Goal: Check status

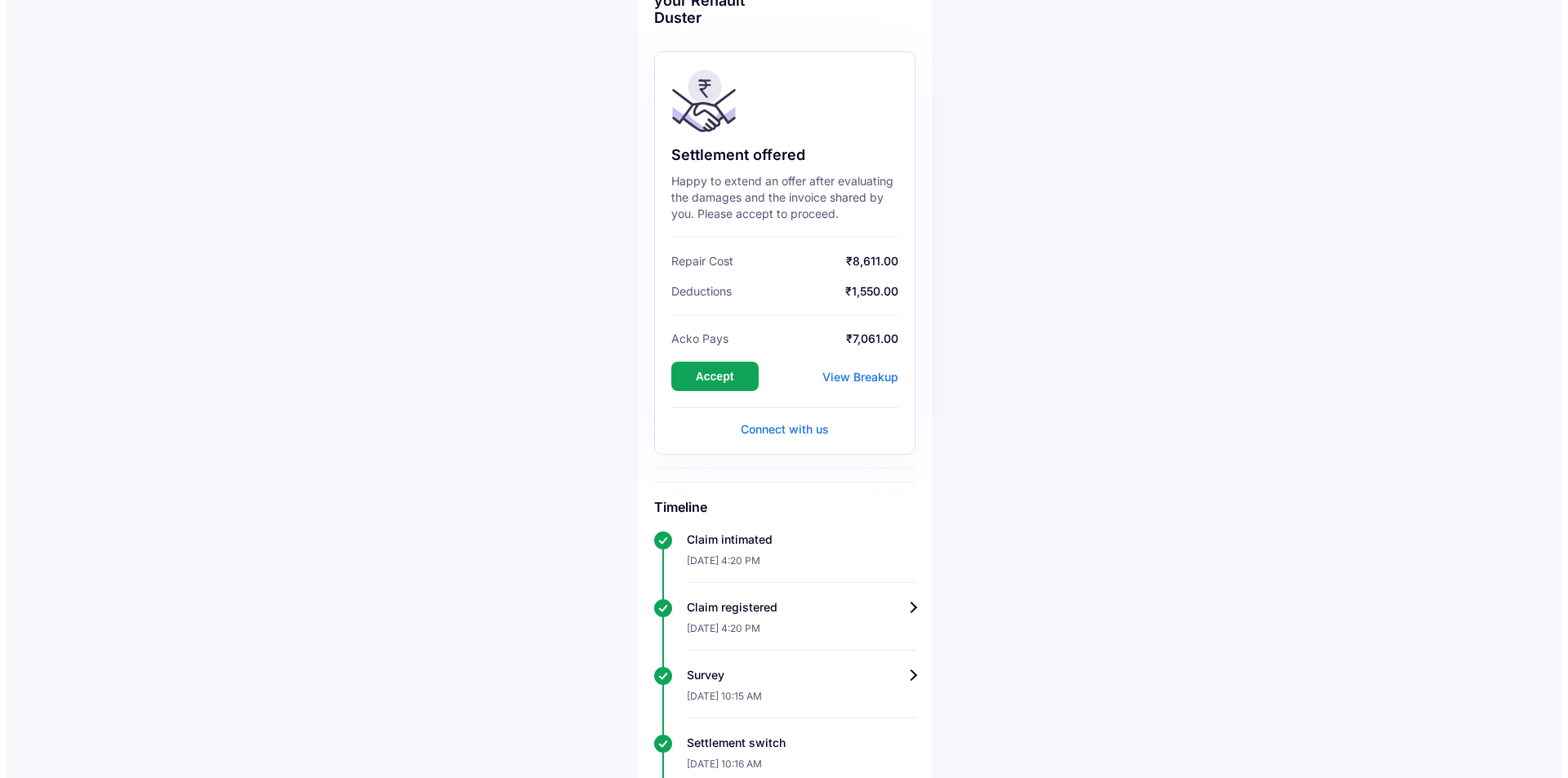
scroll to position [111, 0]
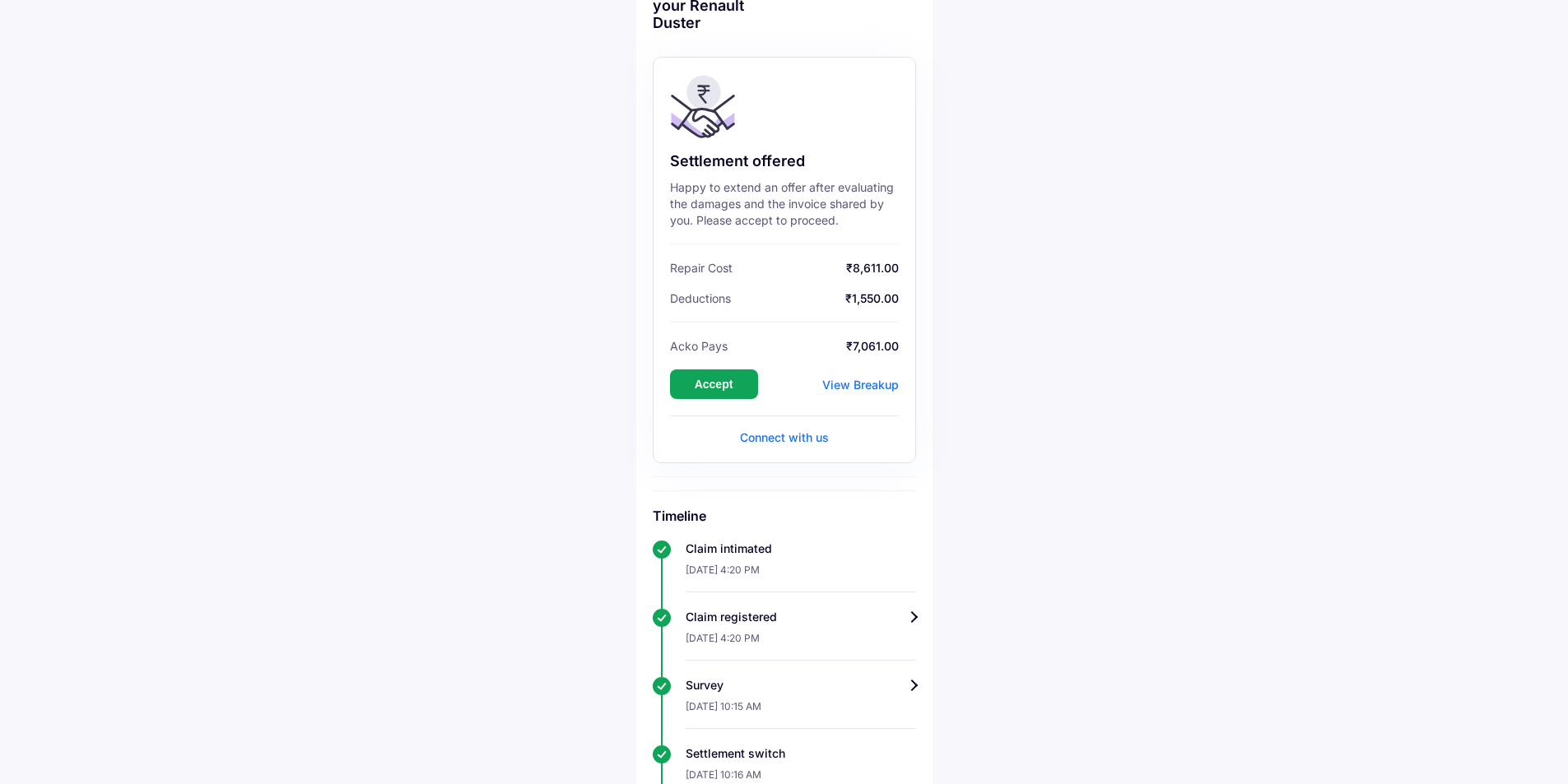
click at [877, 378] on div "View Breakup" at bounding box center [860, 384] width 76 height 14
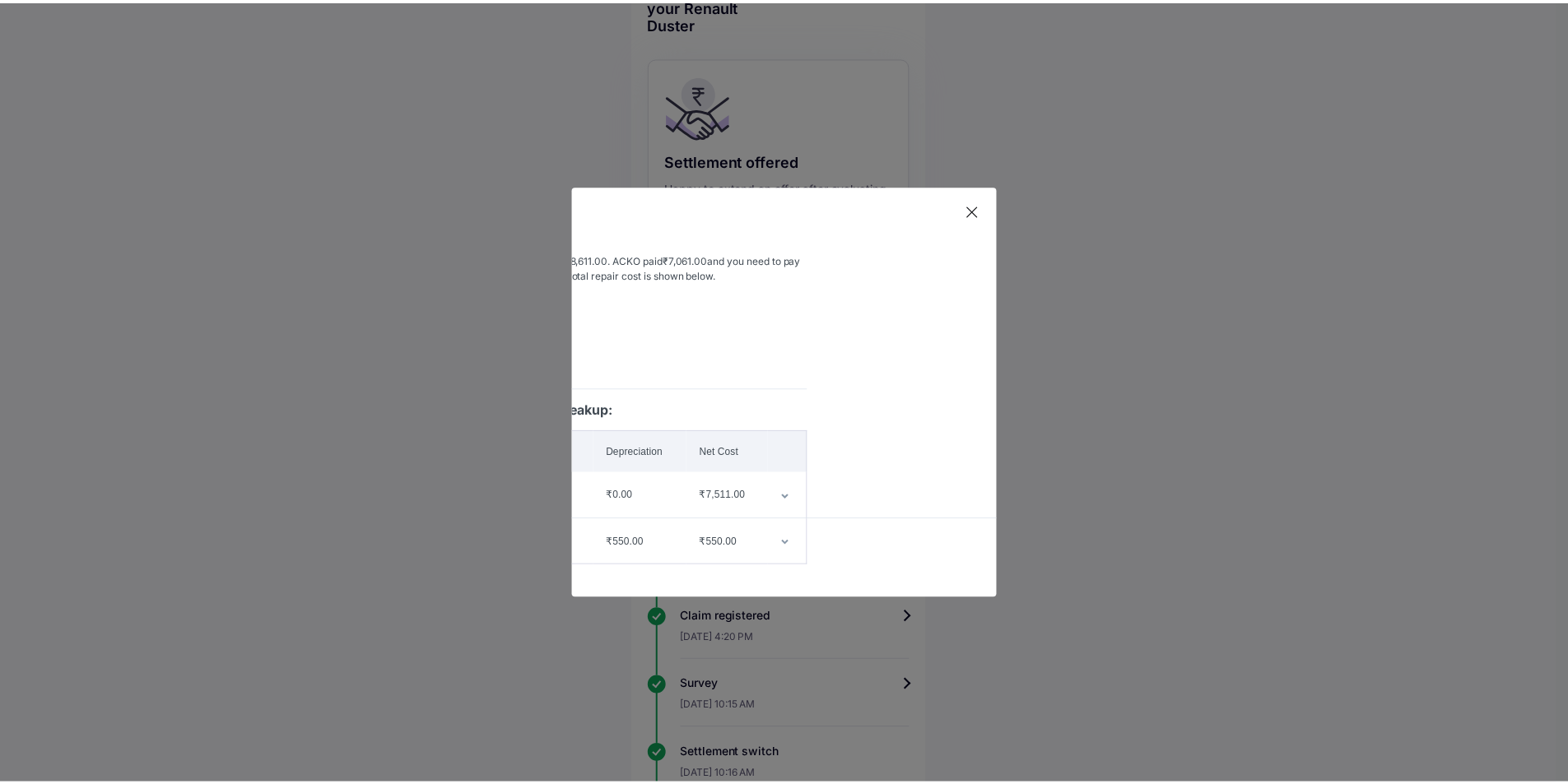
scroll to position [0, 0]
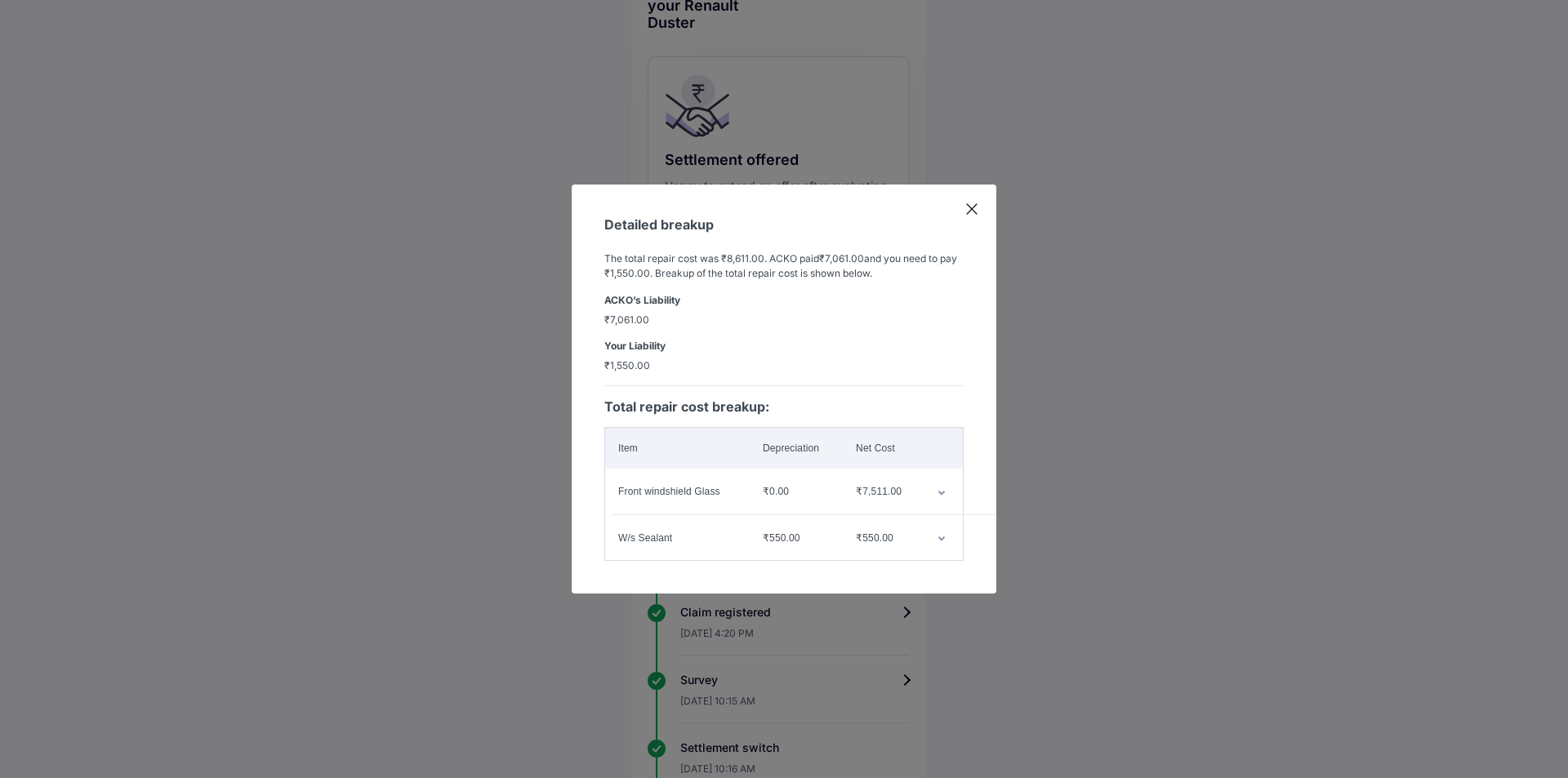
click at [973, 205] on icon at bounding box center [972, 209] width 10 height 10
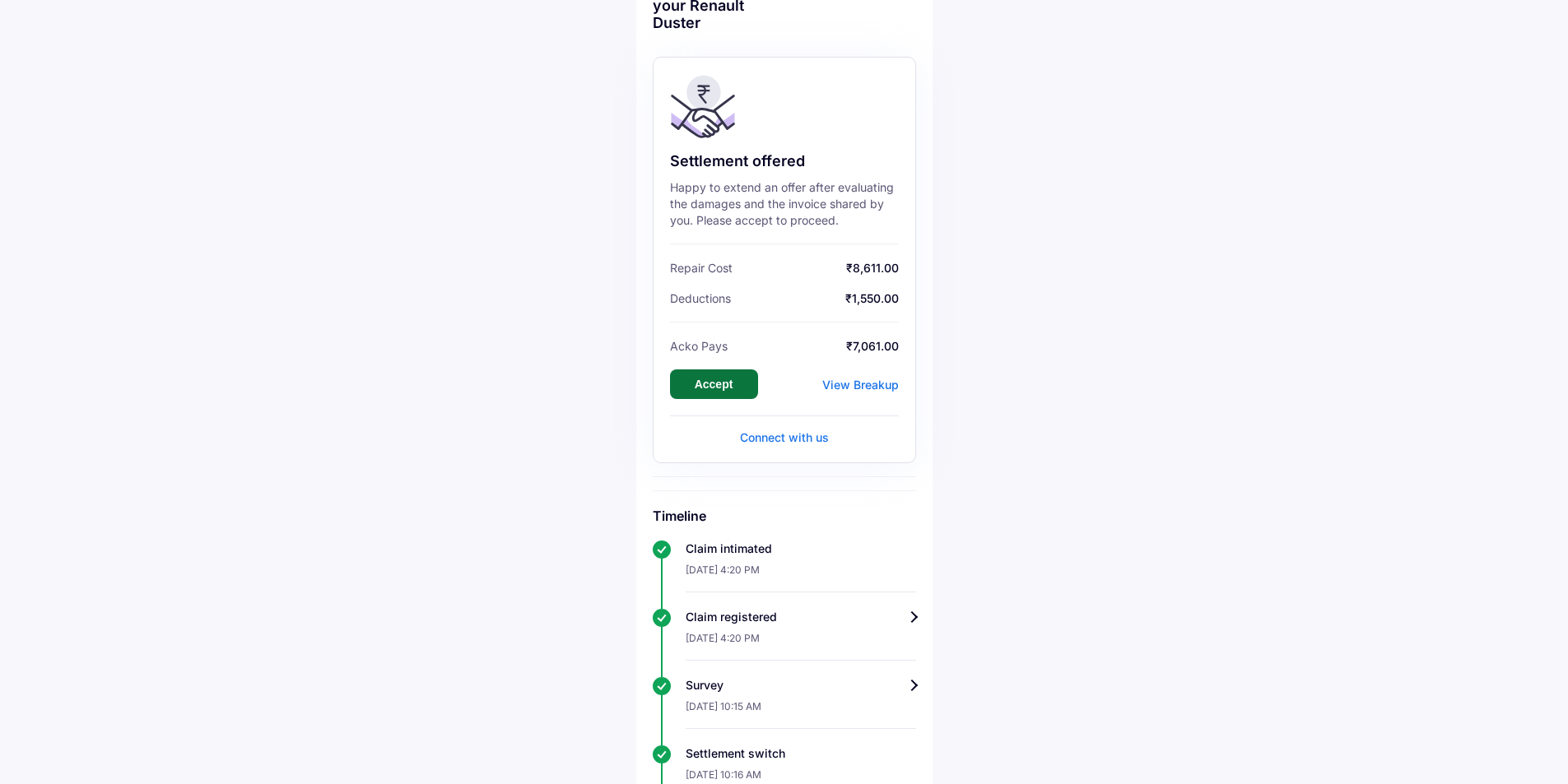
click at [715, 385] on button "Accept" at bounding box center [714, 384] width 88 height 29
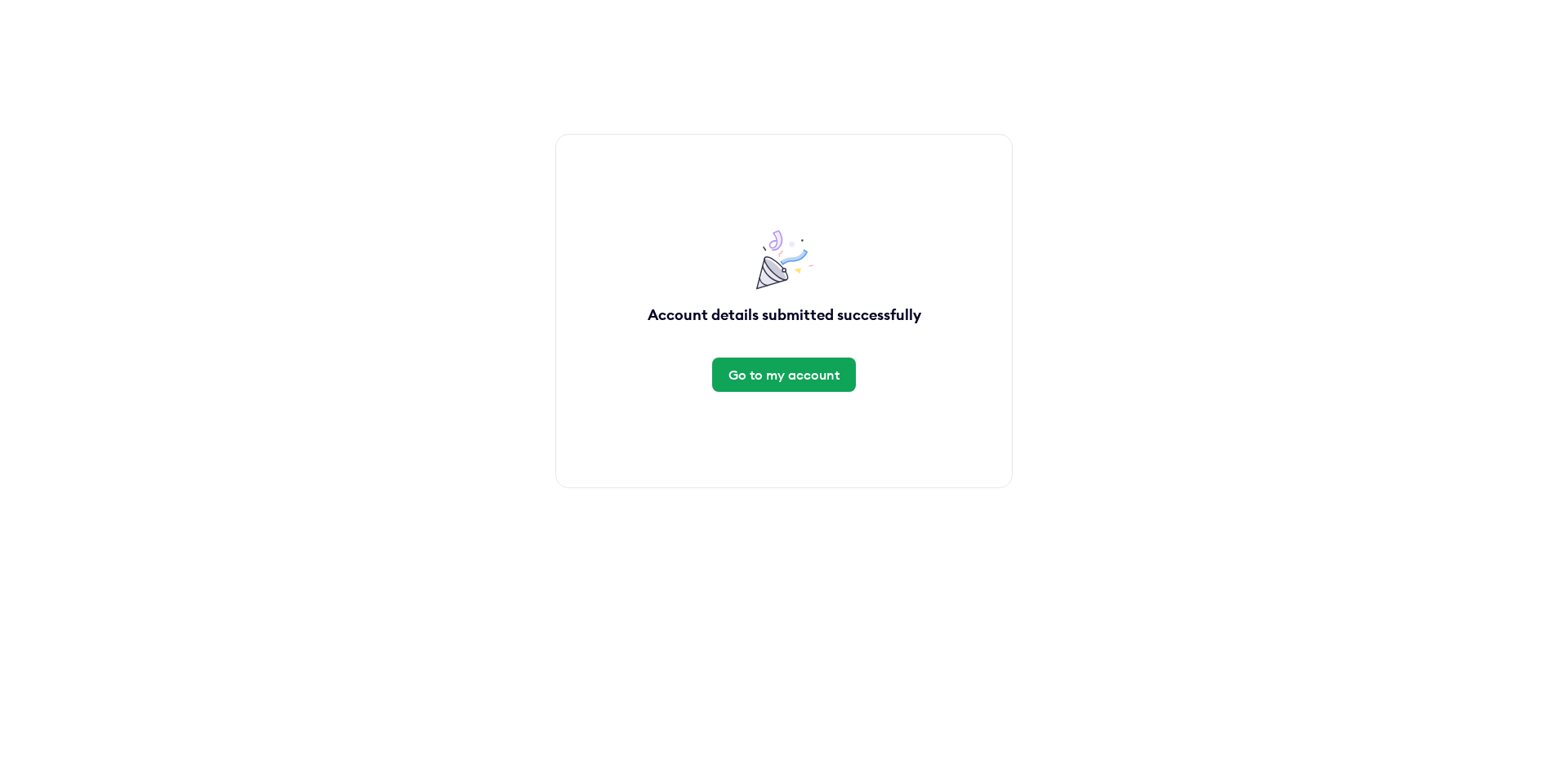
click at [792, 369] on div "Go to my account" at bounding box center [784, 375] width 111 height 18
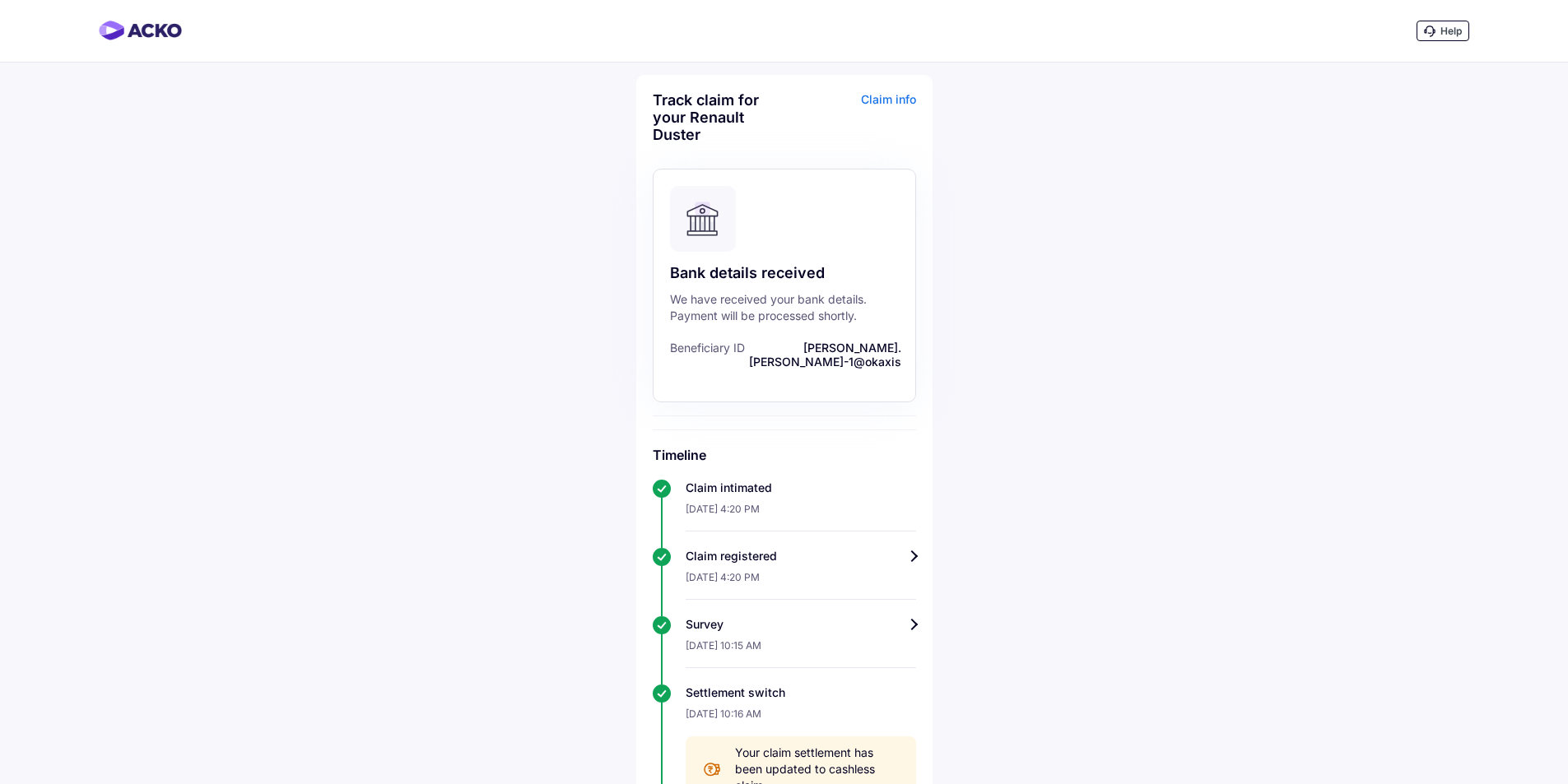
click at [1188, 184] on div "Help Track claim for your Renault Duster Claim info Bank details received We ha…" at bounding box center [784, 715] width 1568 height 1431
